Goal: Transaction & Acquisition: Book appointment/travel/reservation

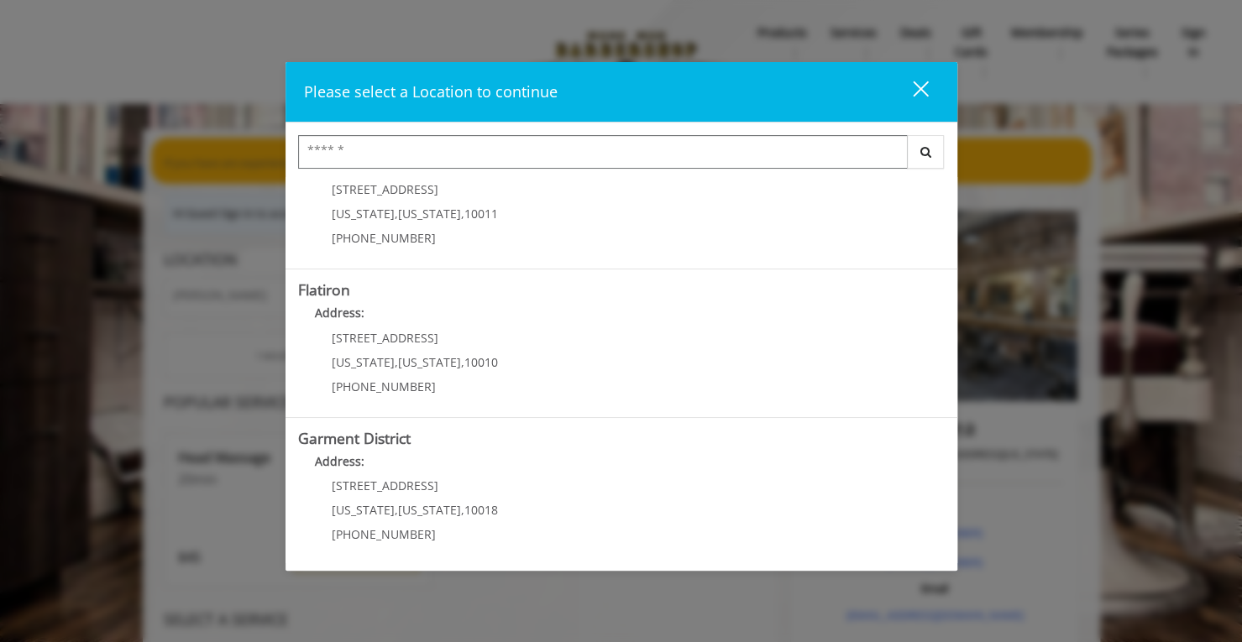
scroll to position [354, 0]
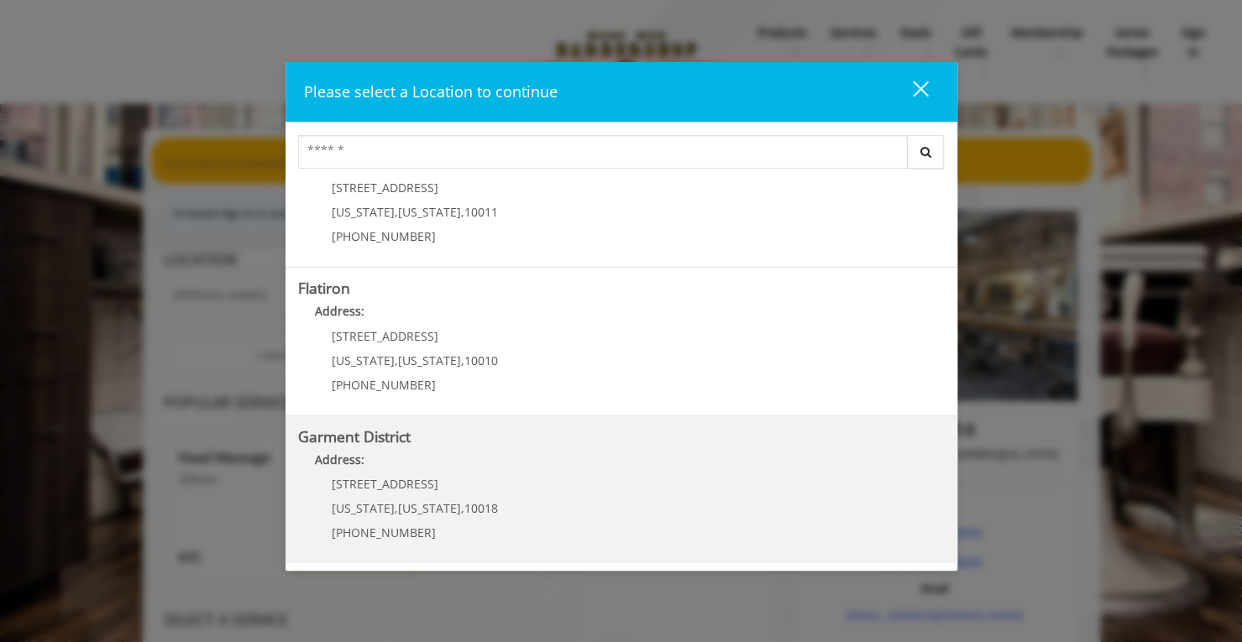
click at [416, 451] on District "Address:" at bounding box center [621, 464] width 646 height 27
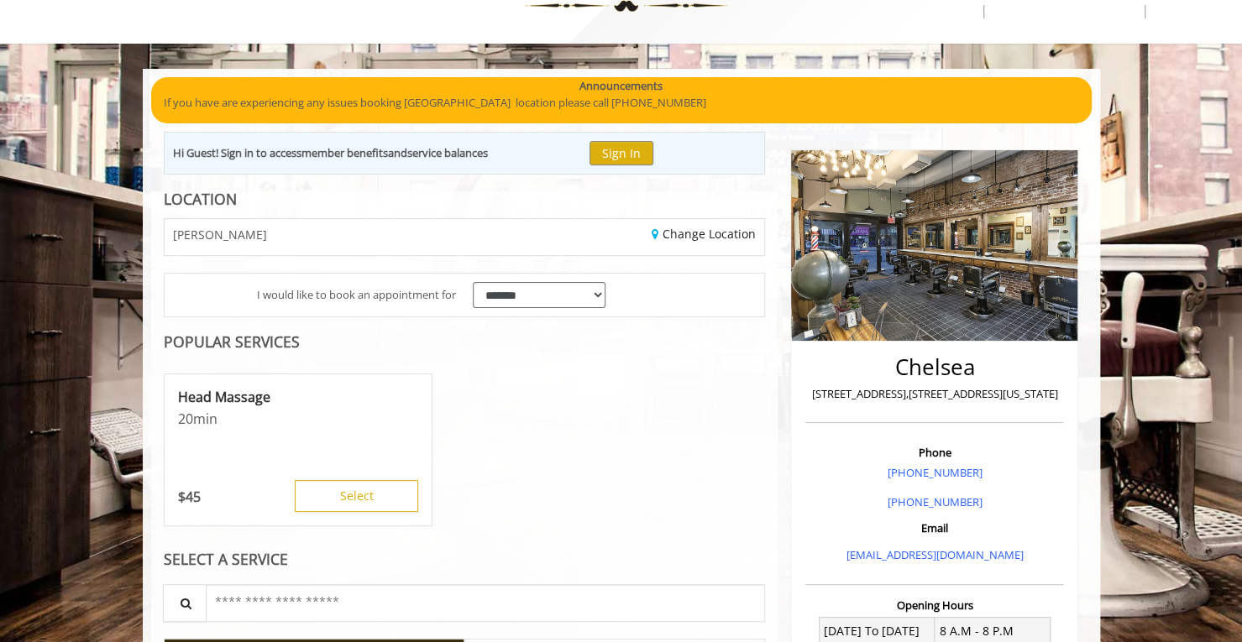
scroll to position [163, 0]
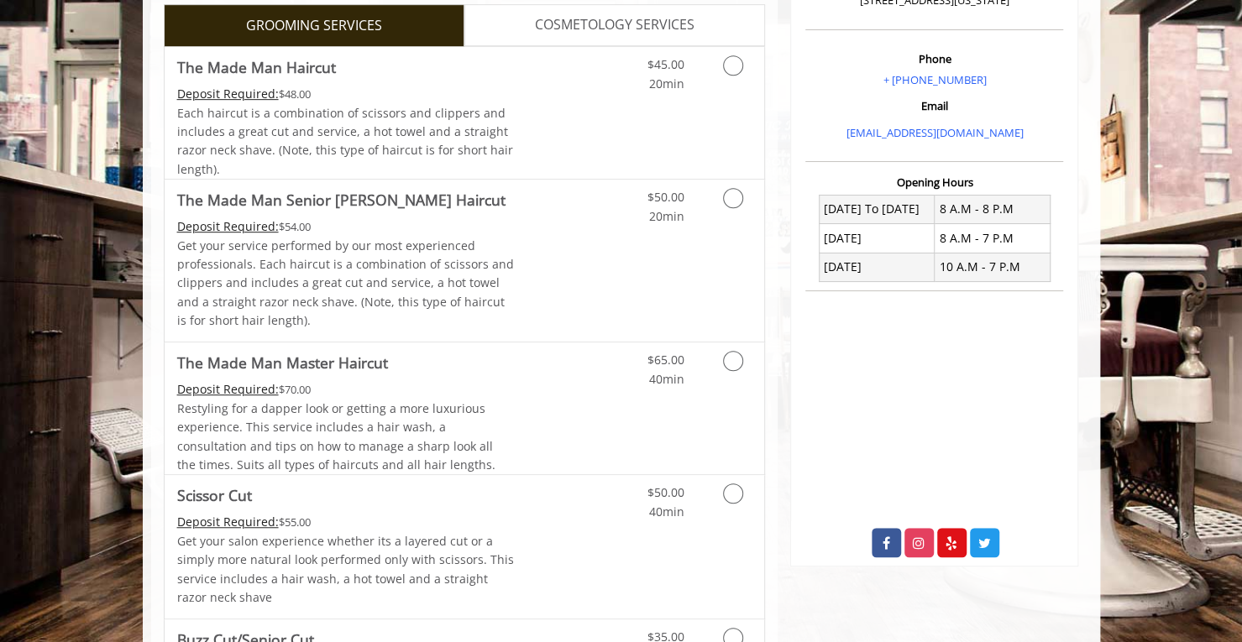
scroll to position [504, 0]
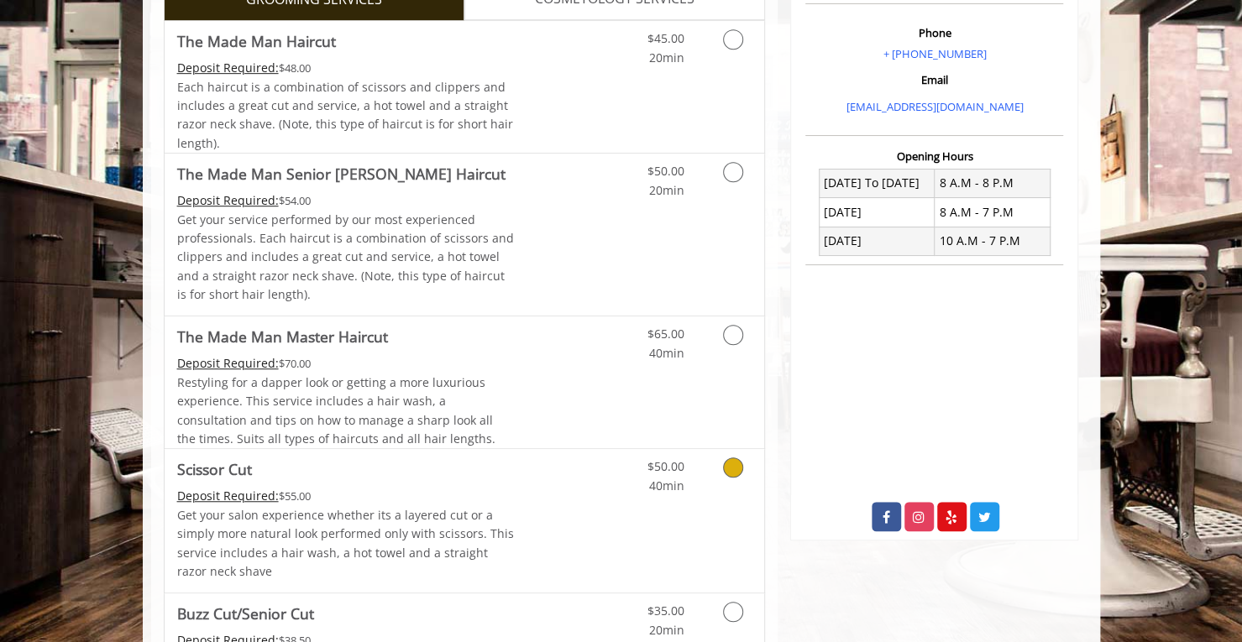
click at [645, 484] on link "$50.00 40min" at bounding box center [649, 472] width 70 height 46
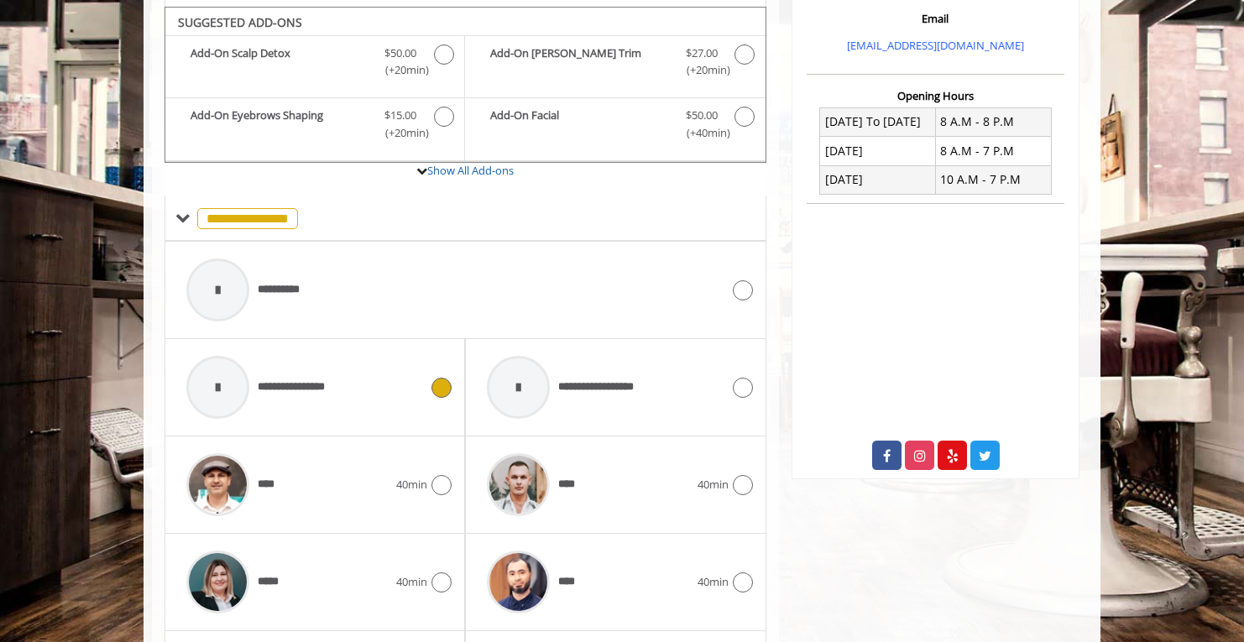
scroll to position [569, 0]
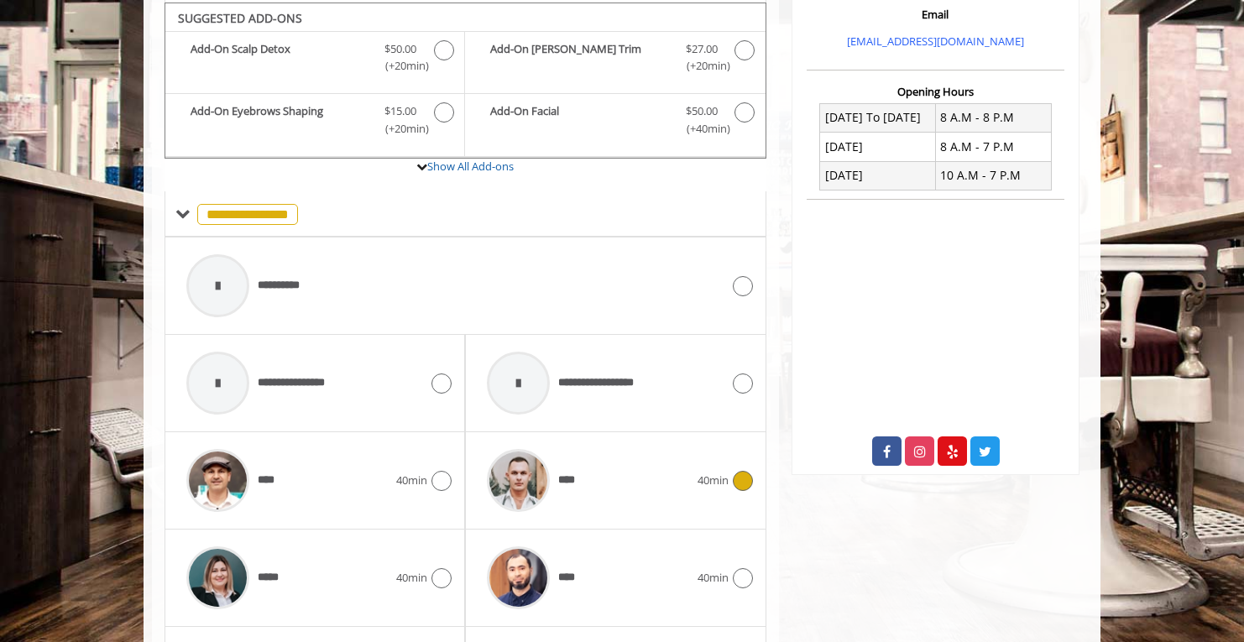
click at [616, 473] on div "****" at bounding box center [588, 481] width 218 height 80
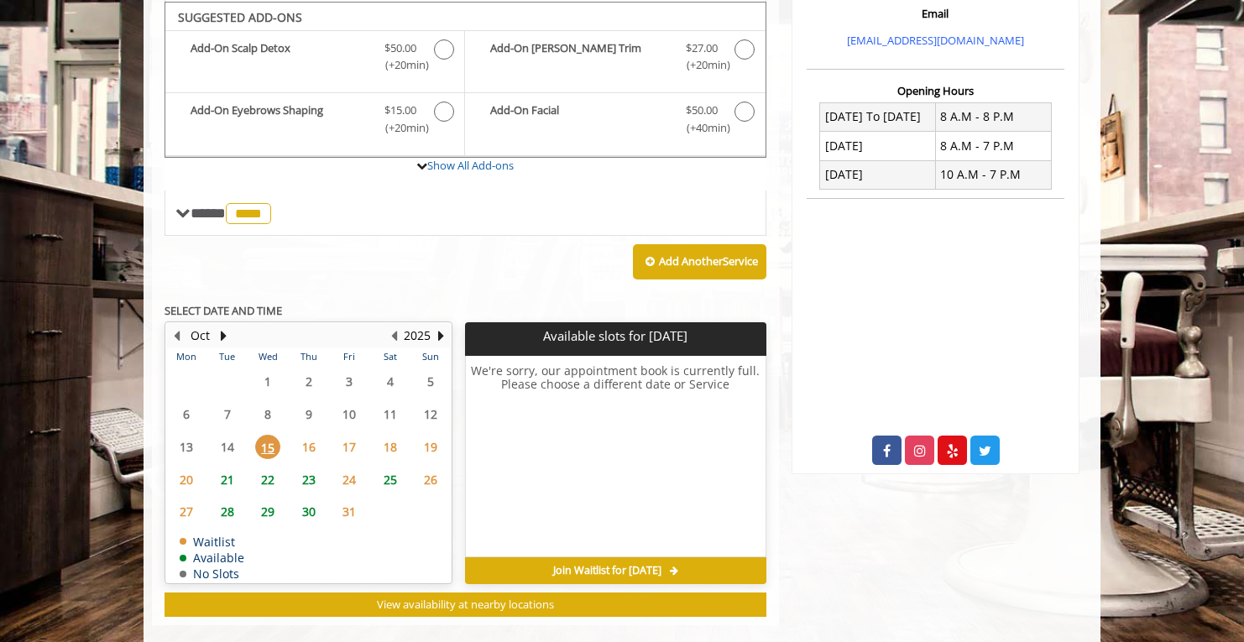
click at [312, 437] on span "16" at bounding box center [308, 447] width 25 height 24
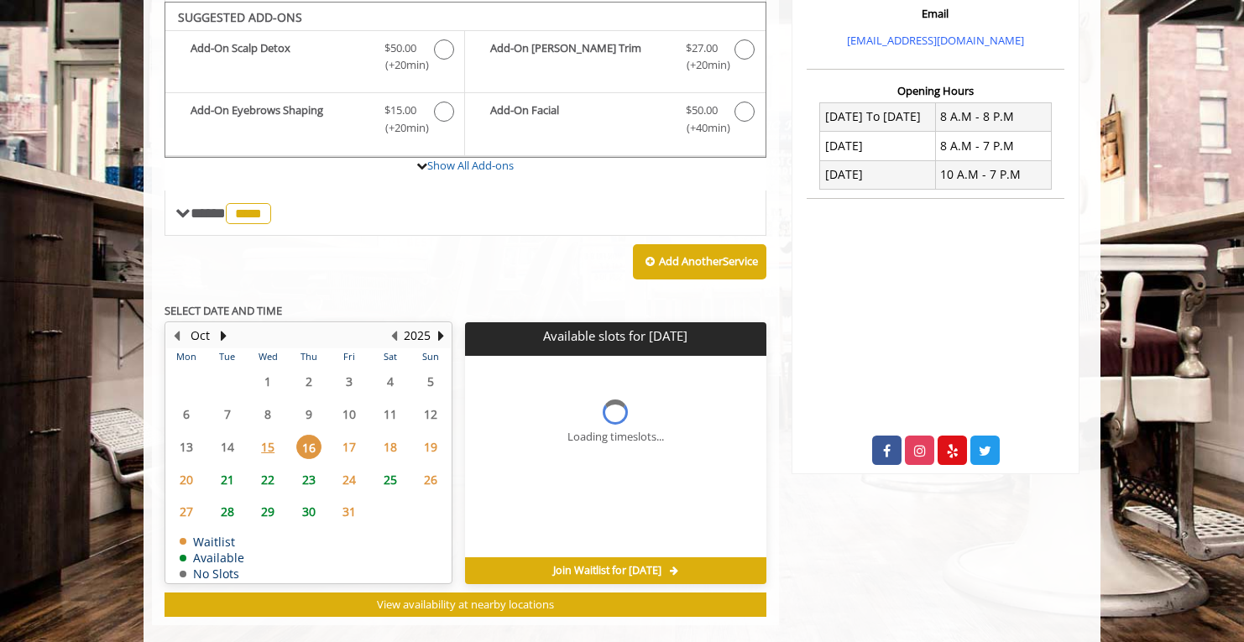
scroll to position [590, 0]
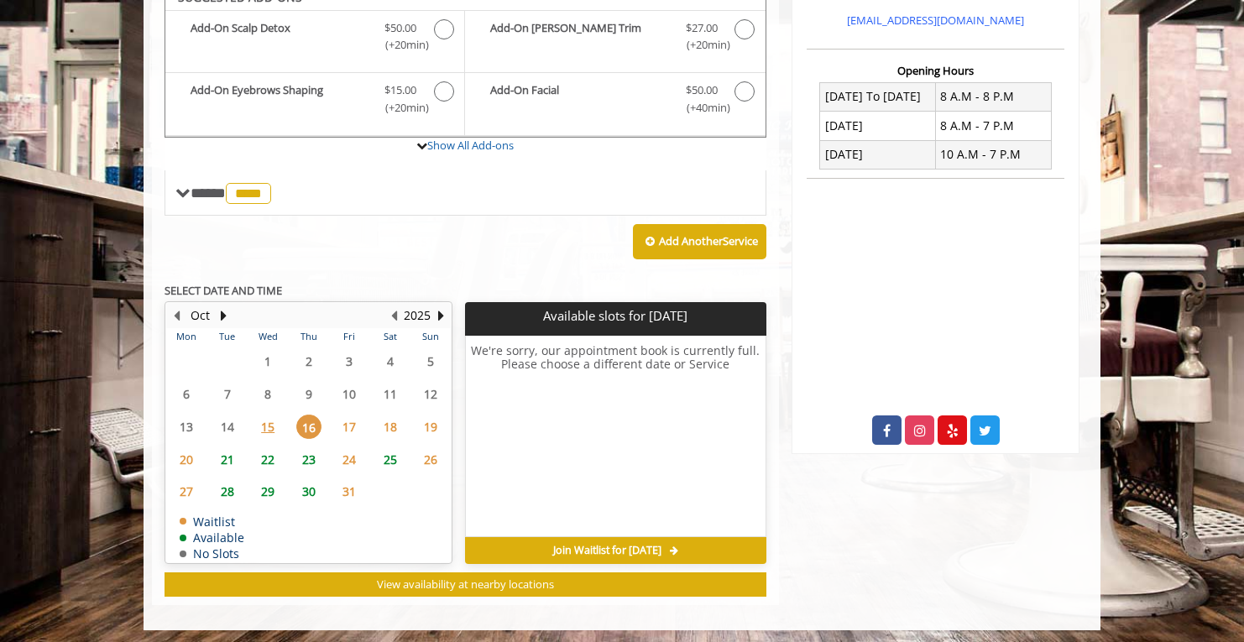
click at [343, 429] on span "17" at bounding box center [349, 427] width 25 height 24
click at [385, 422] on span "18" at bounding box center [390, 427] width 25 height 24
